Goal: Navigation & Orientation: Go to known website

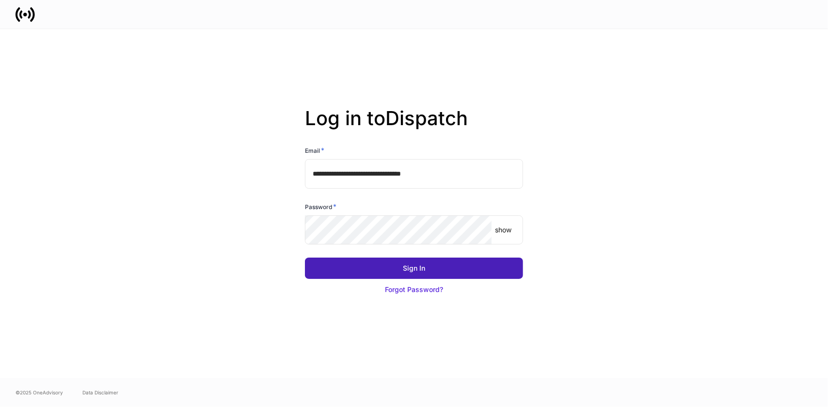
click at [419, 264] on div "Sign In" at bounding box center [414, 268] width 22 height 10
